Goal: Information Seeking & Learning: Learn about a topic

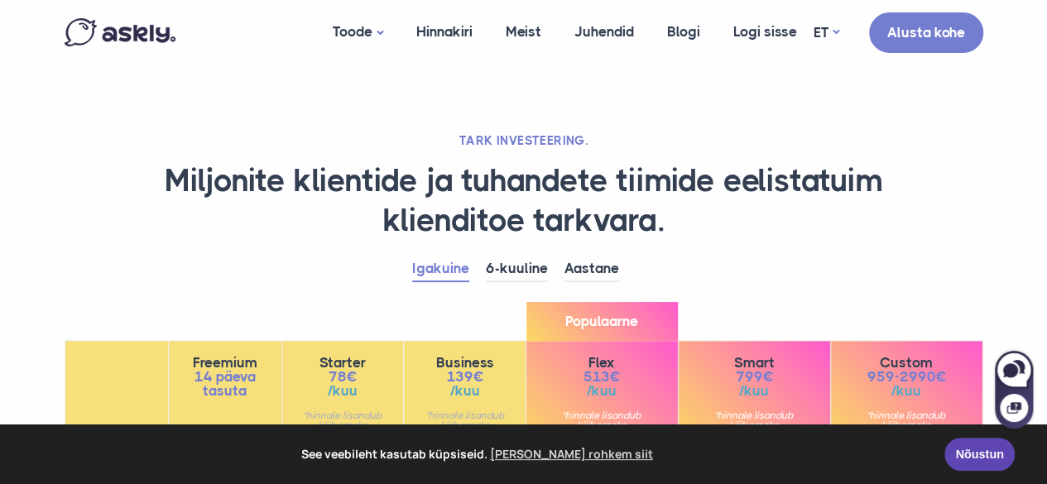
scroll to position [248, 0]
click at [389, 105] on link "AI assistent" at bounding box center [398, 104] width 165 height 29
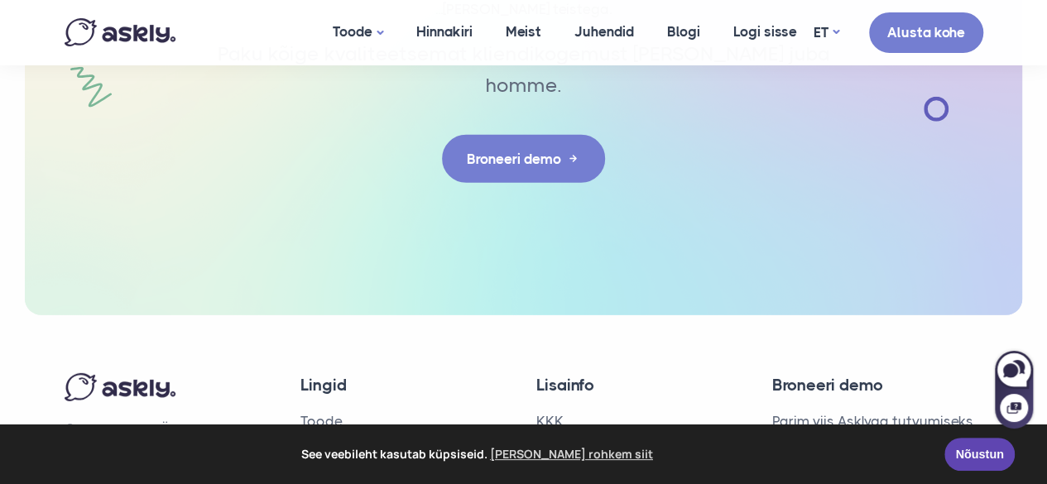
scroll to position [5524, 0]
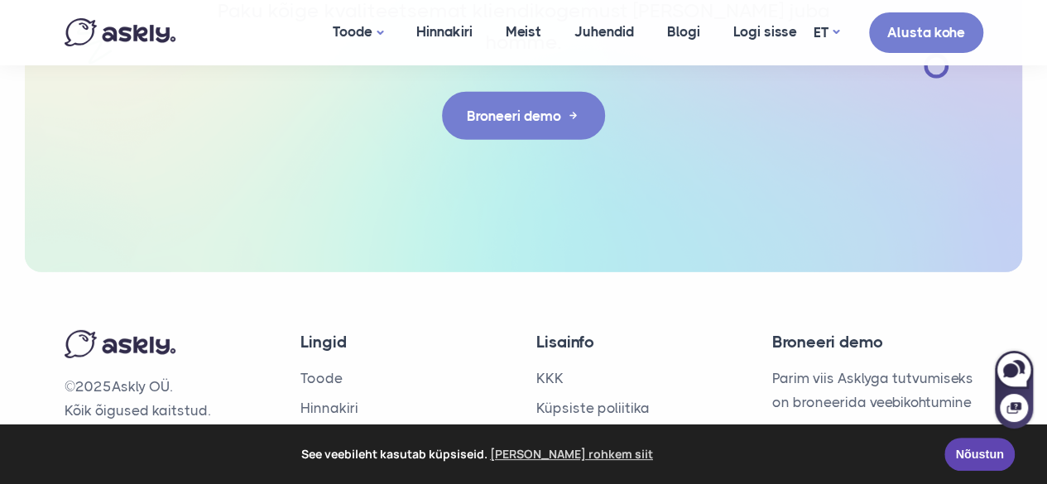
click at [142, 398] on div "© 2025 Askly OÜ. Kõik õigused kaitstud." at bounding box center [170, 419] width 236 height 179
click at [160, 395] on div "© 2025 Askly OÜ. Kõik õigused kaitstud." at bounding box center [170, 419] width 236 height 179
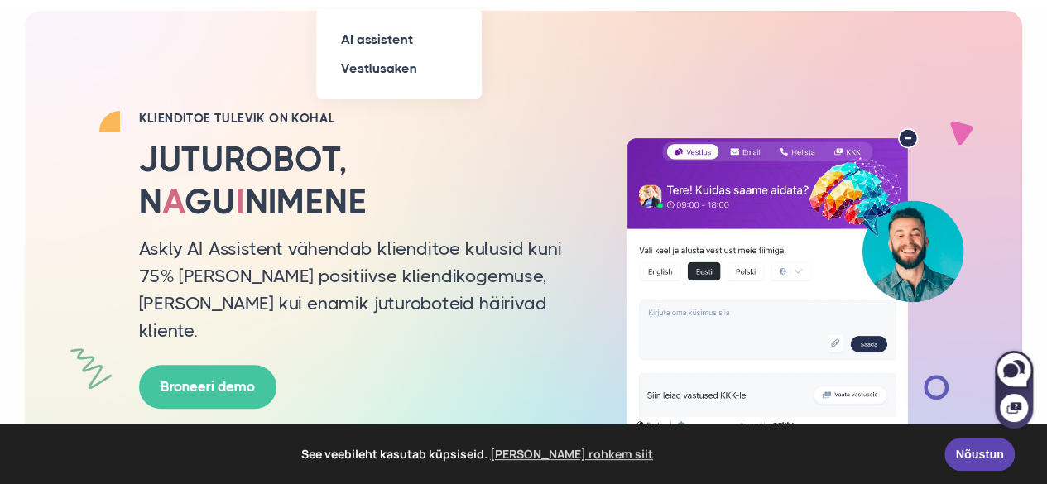
scroll to position [0, 0]
